Goal: Task Accomplishment & Management: Complete application form

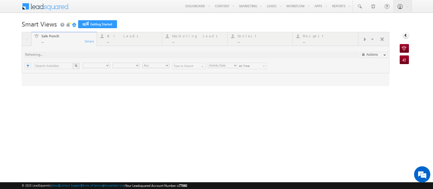
type input "Any Owner"
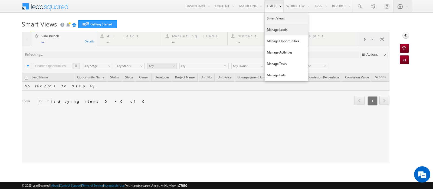
click at [269, 29] on link "Manage Leads" at bounding box center [286, 29] width 43 height 11
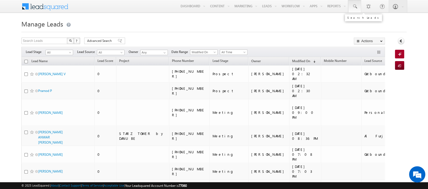
click at [355, 7] on span at bounding box center [354, 6] width 5 height 5
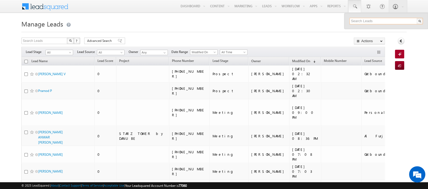
click at [358, 23] on input "text" at bounding box center [385, 21] width 73 height 6
drag, startPoint x: 359, startPoint y: 22, endPoint x: 341, endPoint y: 21, distance: 18.2
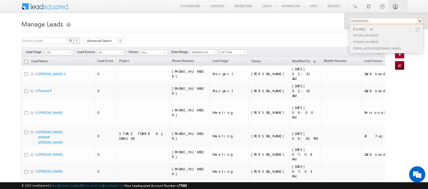
type input "509906805"
click at [403, 35] on div "[PHONE_NUMBER]" at bounding box center [388, 35] width 73 height 6
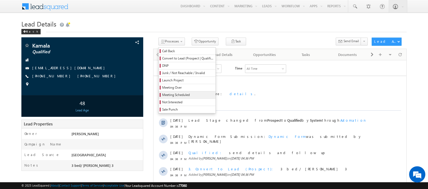
click at [164, 97] on span "Meeting Scheduled" at bounding box center [187, 95] width 51 height 5
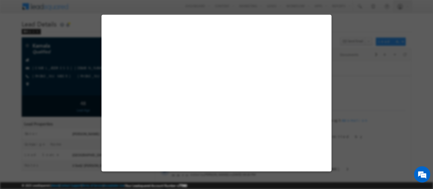
select select "Qualified"
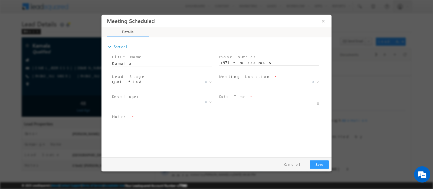
click at [126, 102] on span "X" at bounding box center [162, 101] width 101 height 5
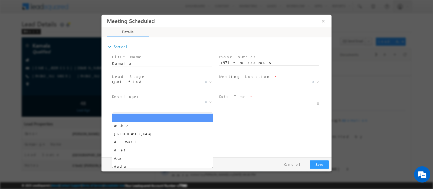
click at [126, 102] on span "X" at bounding box center [162, 101] width 101 height 5
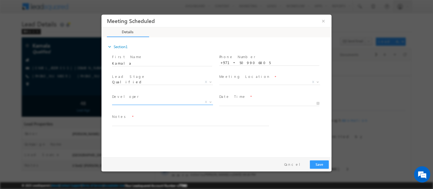
click at [126, 102] on span "X" at bounding box center [162, 101] width 101 height 5
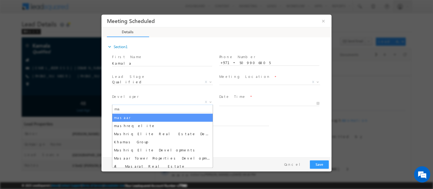
type input "m"
type input "Arada"
select select "Arada"
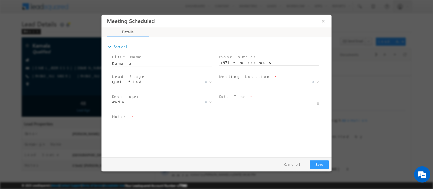
click at [241, 100] on div at bounding box center [271, 103] width 105 height 6
click at [241, 84] on span "Developer Office F2F X" at bounding box center [271, 83] width 105 height 6
click at [242, 79] on label "Meeting Location" at bounding box center [244, 76] width 51 height 5
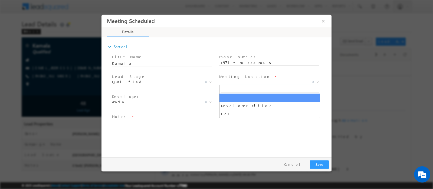
click at [306, 81] on span "X" at bounding box center [269, 81] width 101 height 5
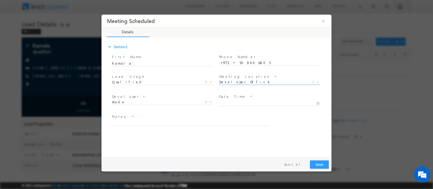
select select "Developer Office"
click at [257, 101] on input "text" at bounding box center [269, 102] width 100 height 5
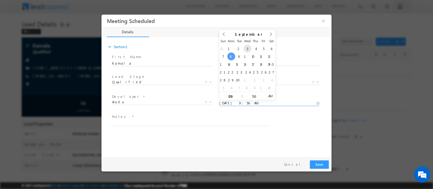
type input "03/09/2025 9:56 AM"
click at [143, 124] on textarea at bounding box center [190, 123] width 157 height 6
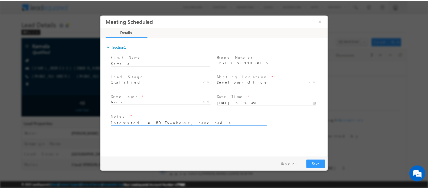
scroll to position [1, 0]
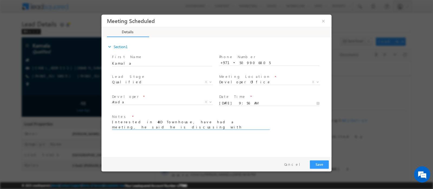
type textarea "Interested in 4BD Townhouse, have had a meeting, he said he is discussing with …"
click at [322, 164] on button "Save" at bounding box center [319, 164] width 19 height 8
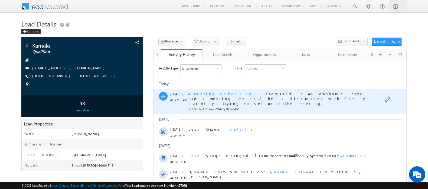
click at [390, 97] on span at bounding box center [388, 99] width 8 height 6
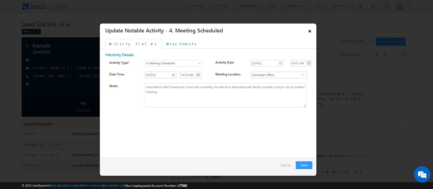
click at [310, 32] on link "×" at bounding box center [309, 29] width 9 height 9
